Goal: Information Seeking & Learning: Learn about a topic

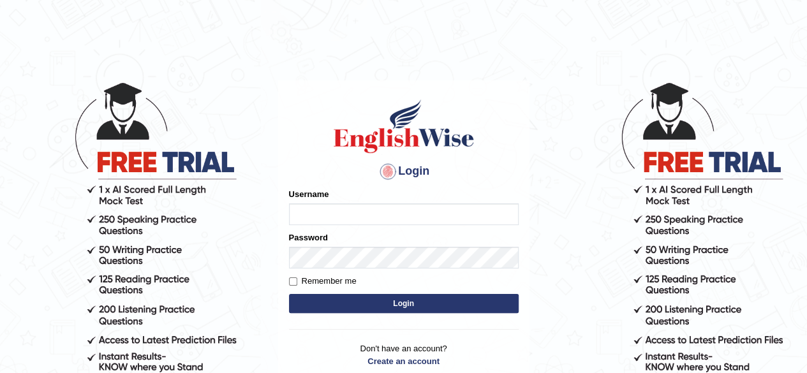
drag, startPoint x: 0, startPoint y: 0, endPoint x: 408, endPoint y: 216, distance: 462.2
click at [408, 216] on input "Username" at bounding box center [404, 215] width 230 height 22
type input "0493064320"
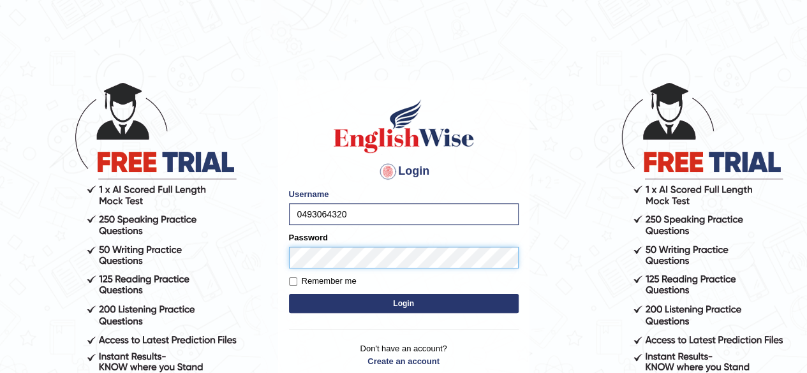
click at [289, 294] on button "Login" at bounding box center [404, 303] width 230 height 19
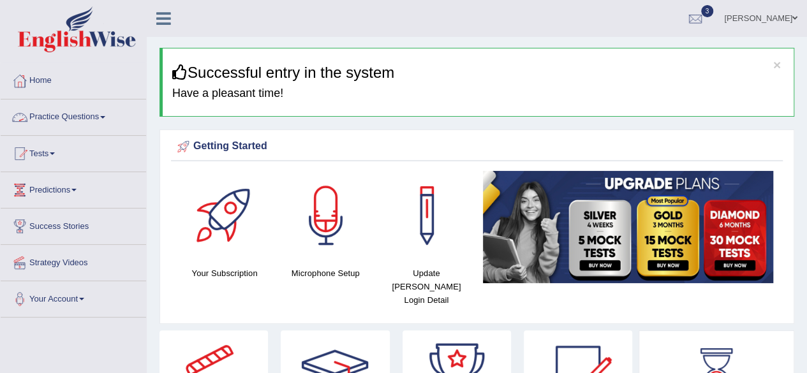
click at [84, 110] on link "Practice Questions" at bounding box center [73, 116] width 145 height 32
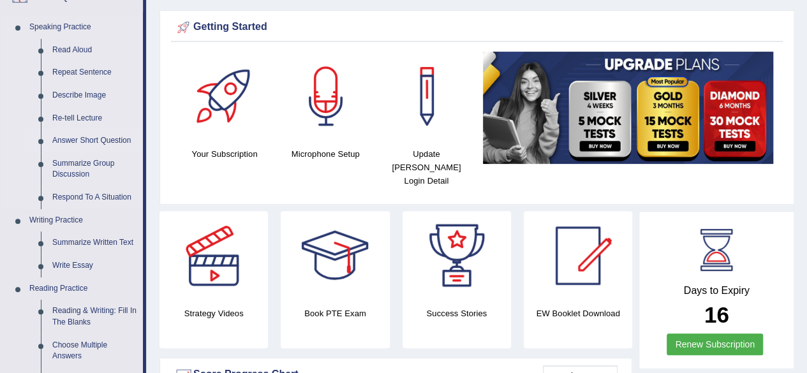
scroll to position [120, 0]
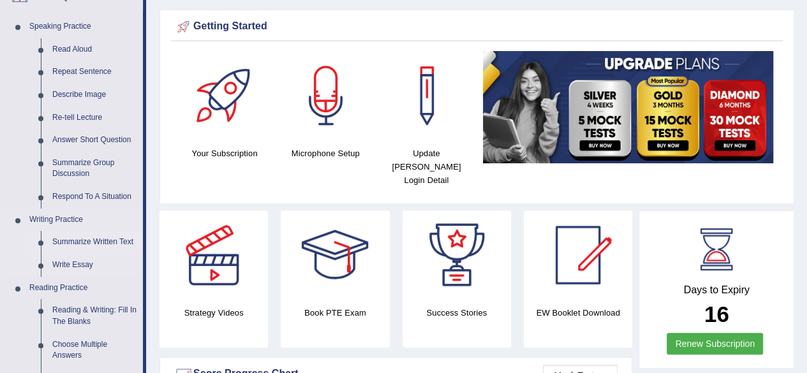
click at [94, 239] on link "Summarize Written Text" at bounding box center [95, 242] width 96 height 23
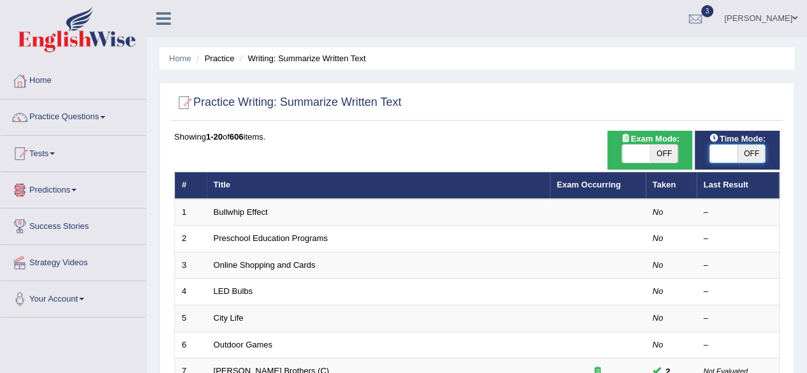
click at [723, 151] on span at bounding box center [724, 154] width 28 height 18
checkbox input "true"
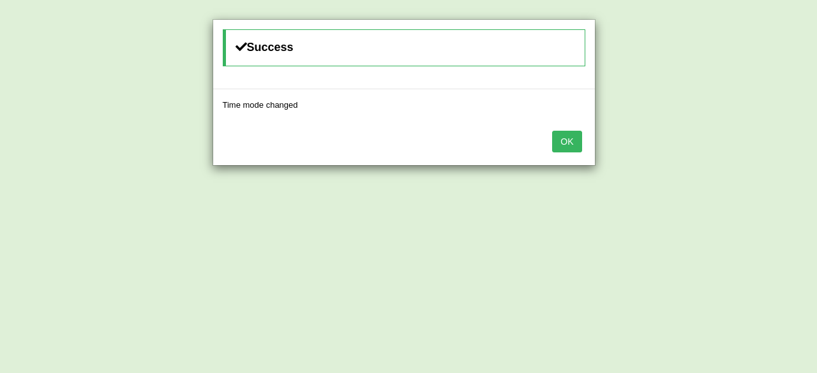
click at [578, 135] on button "OK" at bounding box center [566, 142] width 29 height 22
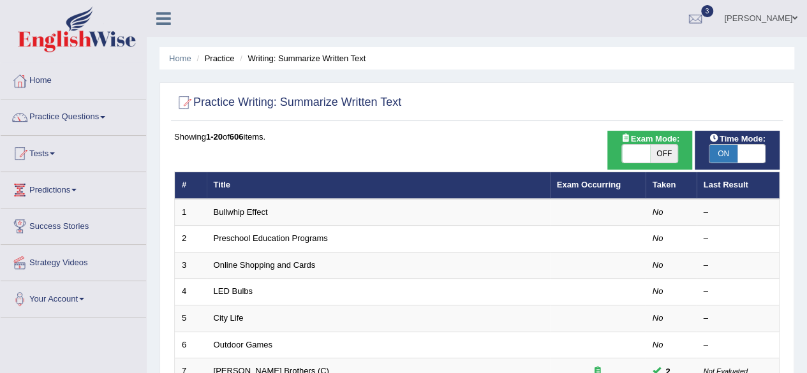
click at [650, 153] on span "OFF" at bounding box center [664, 154] width 28 height 18
checkbox input "true"
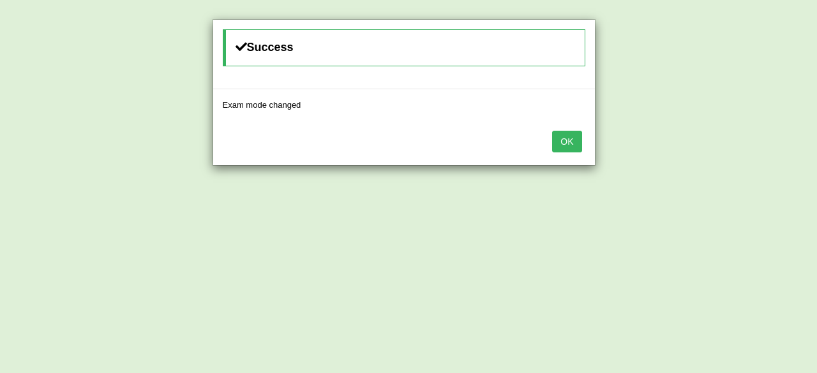
click at [567, 144] on button "OK" at bounding box center [566, 142] width 29 height 22
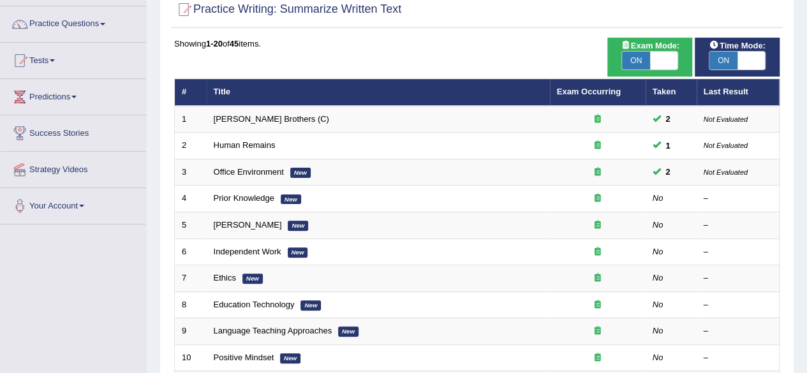
scroll to position [144, 0]
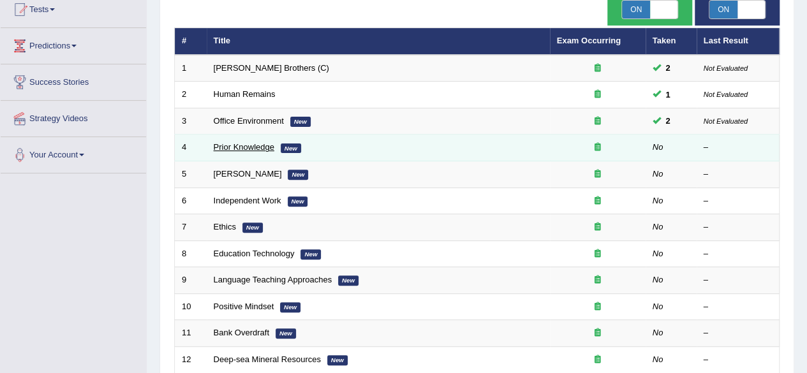
click at [249, 145] on link "Prior Knowledge" at bounding box center [244, 147] width 61 height 10
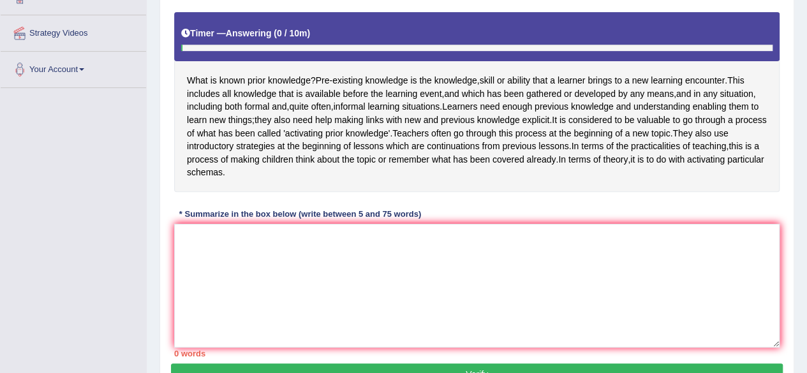
scroll to position [232, 0]
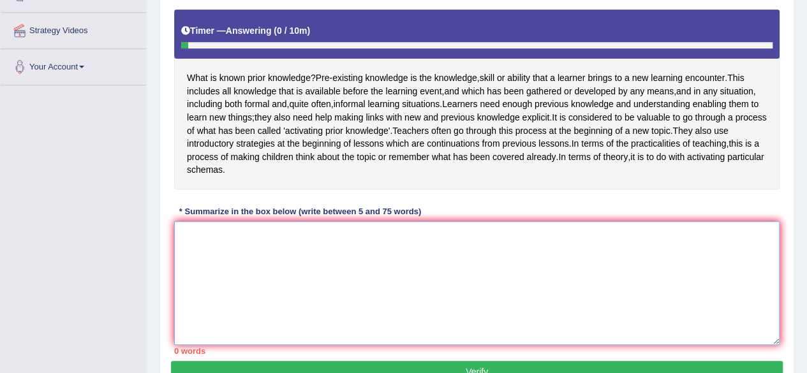
click at [227, 256] on textarea at bounding box center [477, 283] width 606 height 124
click at [230, 251] on textarea "Pre-existing" at bounding box center [477, 283] width 606 height 124
click at [233, 250] on textarea "Pre-existing" at bounding box center [477, 283] width 606 height 124
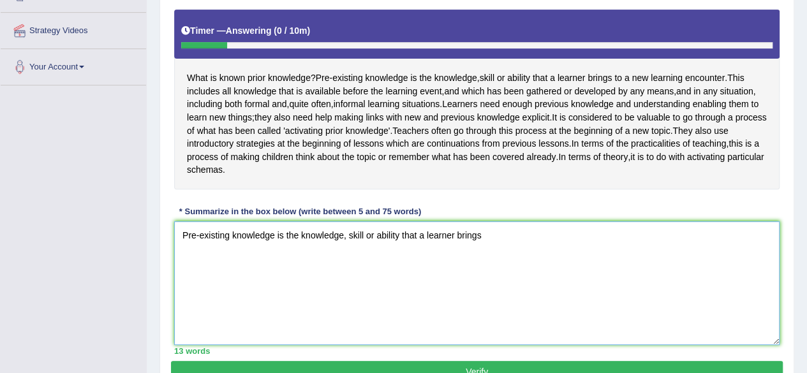
click at [302, 290] on textarea "Pre-existing knowledge is the knowledge, skill or ability that a learner brings" at bounding box center [477, 283] width 606 height 124
click at [510, 252] on textarea "Pre-existing knowledge is the knowledge, skill or ability that a learner brings" at bounding box center [477, 283] width 606 height 124
click at [592, 248] on textarea "Pre-existing knowledge is the knowledge, skill or ability that a learner brings…" at bounding box center [477, 283] width 606 height 124
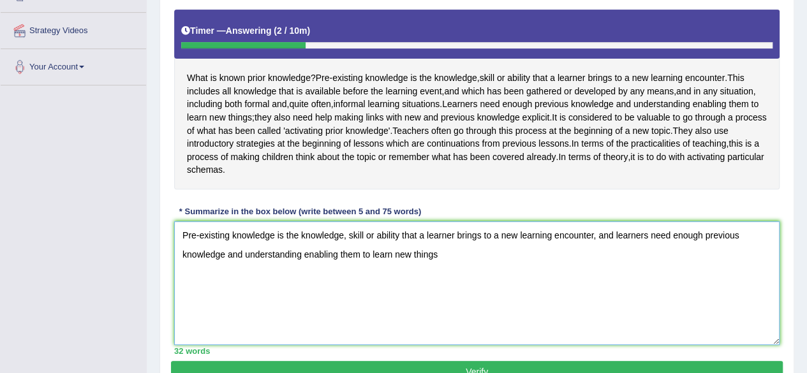
click at [229, 295] on textarea "Pre-existing knowledge is the knowledge, skill or ability that a learner brings…" at bounding box center [477, 283] width 606 height 124
click at [278, 282] on textarea "Pre-existing knowledge is the knowledge, skill or ability that a learner brings…" at bounding box center [477, 283] width 606 height 124
click at [458, 269] on textarea "Pre-existing knowledge is the knowledge, skill or ability that a learner brings…" at bounding box center [477, 283] width 606 height 124
click at [228, 298] on textarea "Pre-existing knowledge is the knowledge, skill or ability that a learner brings…" at bounding box center [477, 283] width 606 height 124
click at [467, 269] on textarea "Pre-existing knowledge is the knowledge, skill or ability that a learner brings…" at bounding box center [477, 283] width 606 height 124
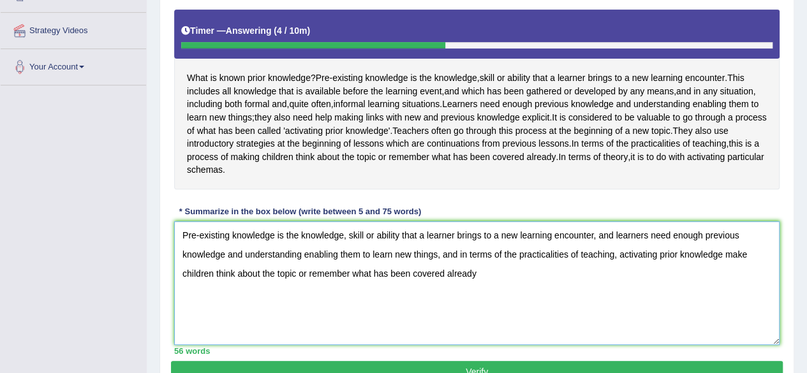
click at [332, 314] on textarea "Pre-existing knowledge is the knowledge, skill or ability that a learner brings…" at bounding box center [477, 283] width 606 height 124
click at [433, 311] on textarea "Pre-existing knowledge is the knowledge, skill or ability that a learner brings…" at bounding box center [477, 283] width 606 height 124
click at [439, 266] on textarea "Pre-existing knowledge is the knowledge, skill or ability that a learner brings…" at bounding box center [477, 283] width 606 height 124
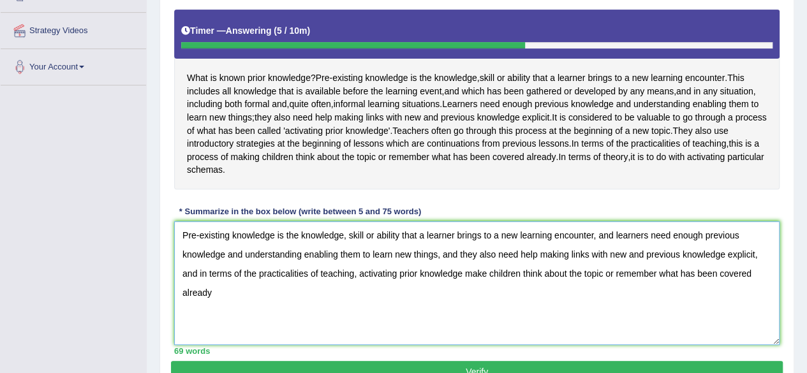
click at [551, 324] on textarea "Pre-existing knowledge is the knowledge, skill or ability that a learner brings…" at bounding box center [477, 283] width 606 height 124
drag, startPoint x: 754, startPoint y: 265, endPoint x: 460, endPoint y: 267, distance: 294.2
click at [460, 267] on textarea "Pre-existing knowledge is the knowledge, skill or ability that a learner brings…" at bounding box center [477, 283] width 606 height 124
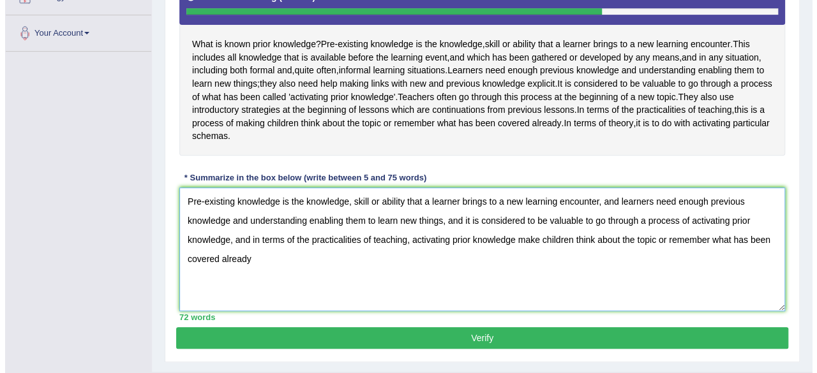
scroll to position [267, 0]
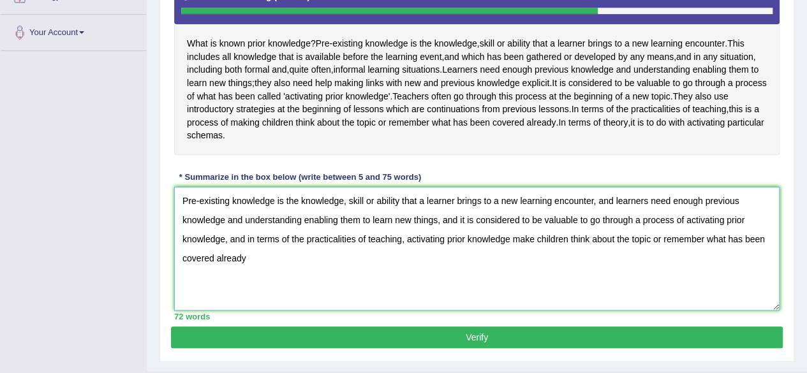
click at [259, 267] on textarea "Pre-existing knowledge is the knowledge, skill or ability that a learner brings…" at bounding box center [477, 249] width 606 height 124
type textarea "Pre-existing knowledge is the knowledge, skill or ability that a learner brings…"
click at [274, 348] on button "Verify" at bounding box center [477, 338] width 612 height 22
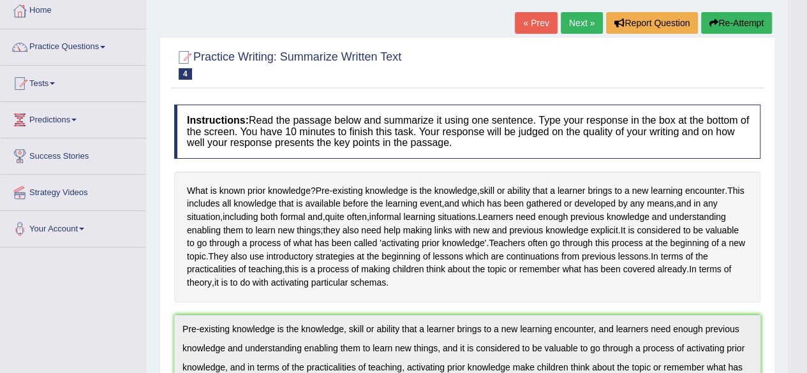
scroll to position [70, 0]
click at [570, 27] on link "Next »" at bounding box center [582, 24] width 42 height 22
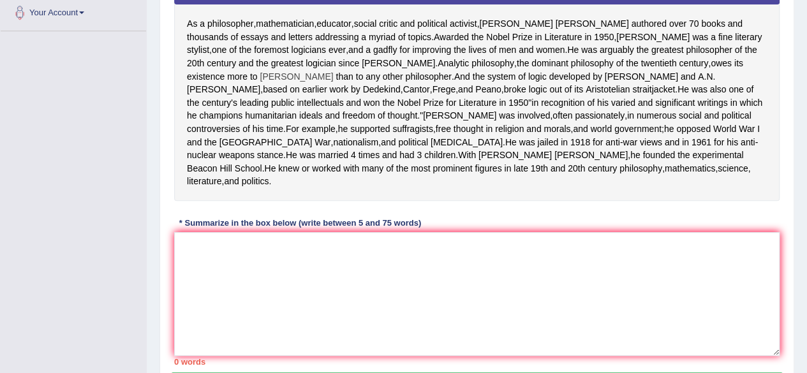
scroll to position [286, 0]
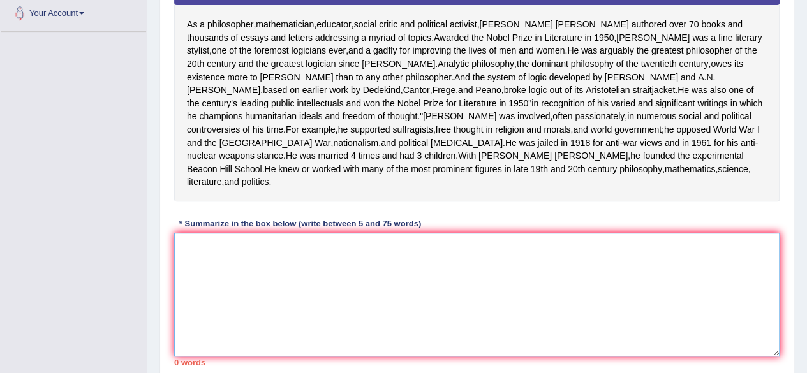
click at [324, 336] on textarea at bounding box center [477, 295] width 606 height 124
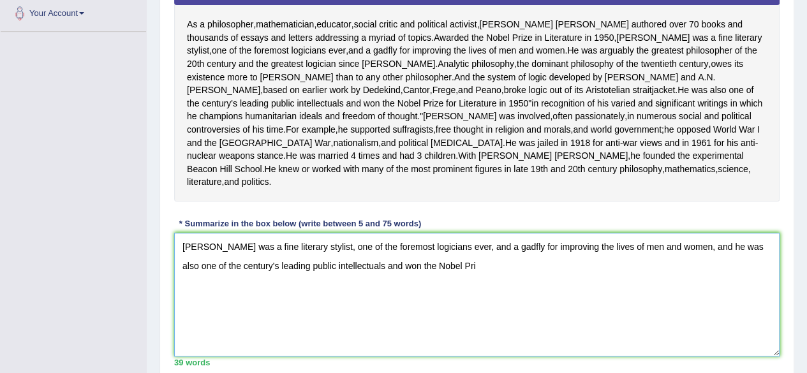
click at [339, 301] on textarea "[PERSON_NAME] was a fine literary stylist, one of the foremost logicians ever, …" at bounding box center [477, 295] width 606 height 124
click at [444, 304] on textarea "[PERSON_NAME] was a fine literary stylist, one of the foremost logicians ever, …" at bounding box center [477, 295] width 606 height 124
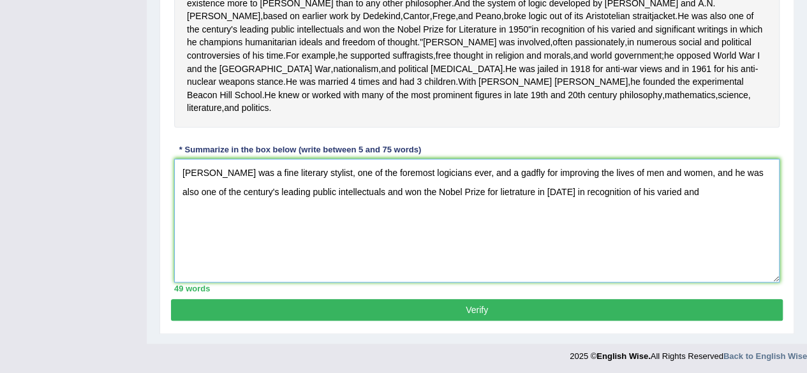
scroll to position [348, 0]
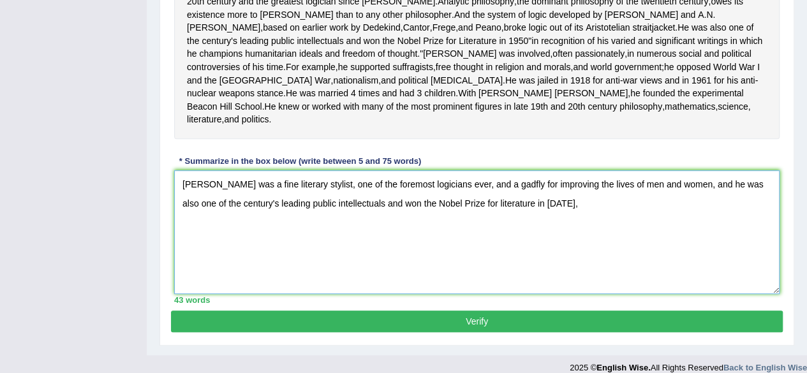
click at [475, 264] on textarea "[PERSON_NAME] was a fine literary stylist, one of the foremost logicians ever, …" at bounding box center [477, 232] width 606 height 124
click at [595, 253] on textarea "[PERSON_NAME] was a fine literary stylist, one of the foremost logicians ever, …" at bounding box center [477, 232] width 606 height 124
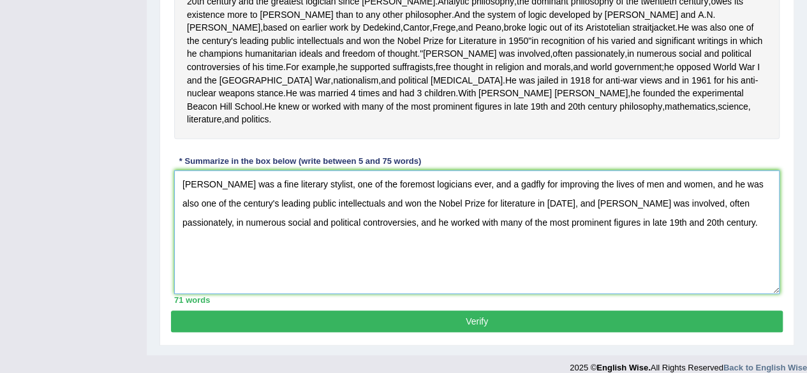
scroll to position [399, 0]
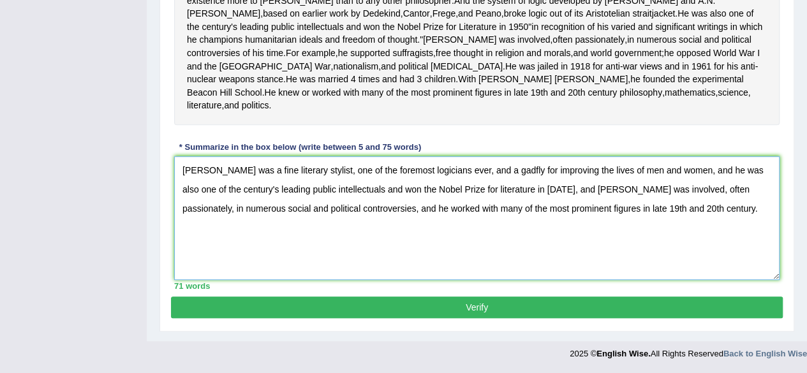
type textarea "[PERSON_NAME] was a fine literary stylist, one of the foremost logicians ever, …"
click at [526, 315] on button "Verify" at bounding box center [477, 308] width 612 height 22
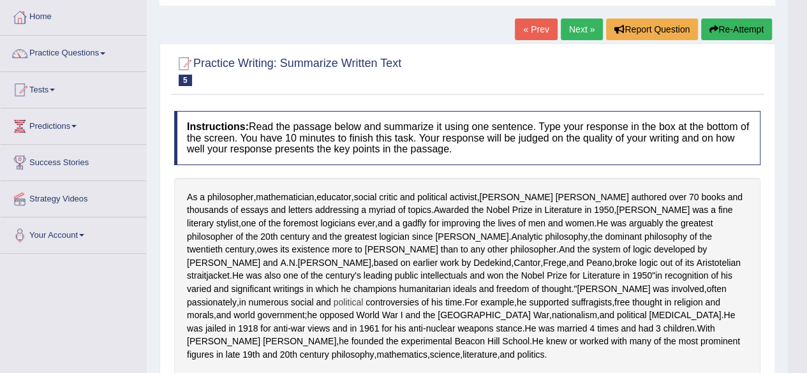
scroll to position [29, 0]
